Goal: Task Accomplishment & Management: Use online tool/utility

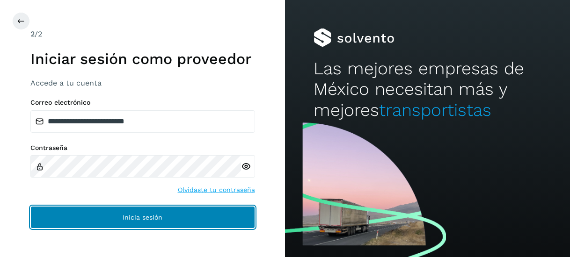
click at [148, 215] on span "Inicia sesión" at bounding box center [143, 217] width 40 height 7
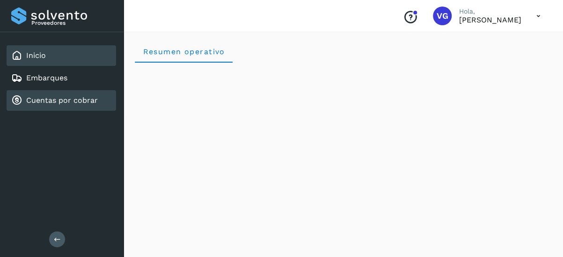
click at [65, 95] on div "Cuentas por cobrar" at bounding box center [54, 100] width 87 height 11
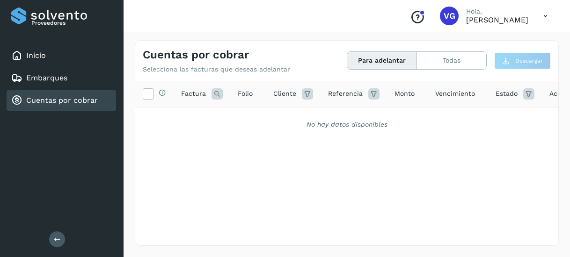
click at [327, 151] on div "Selecciona todas las facturas disponibles para adelanto Factura Folio Cliente R…" at bounding box center [346, 144] width 423 height 126
click at [461, 60] on button "Todas" at bounding box center [451, 60] width 69 height 17
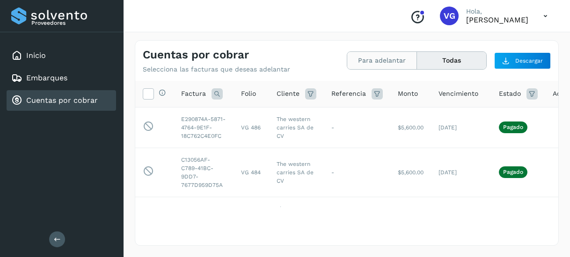
click at [417, 53] on button "Para adelantar" at bounding box center [451, 60] width 69 height 17
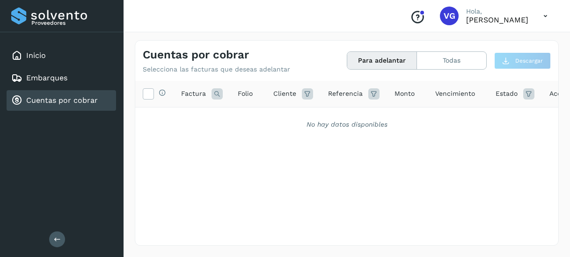
click at [370, 59] on button "Para adelantar" at bounding box center [382, 60] width 70 height 17
click at [371, 51] on div "Cuentas por cobrar Selecciona las facturas que deseas adelantar Para adelantar …" at bounding box center [346, 57] width 423 height 33
click at [381, 66] on button "Para adelantar" at bounding box center [382, 60] width 70 height 17
